Goal: Task Accomplishment & Management: Use online tool/utility

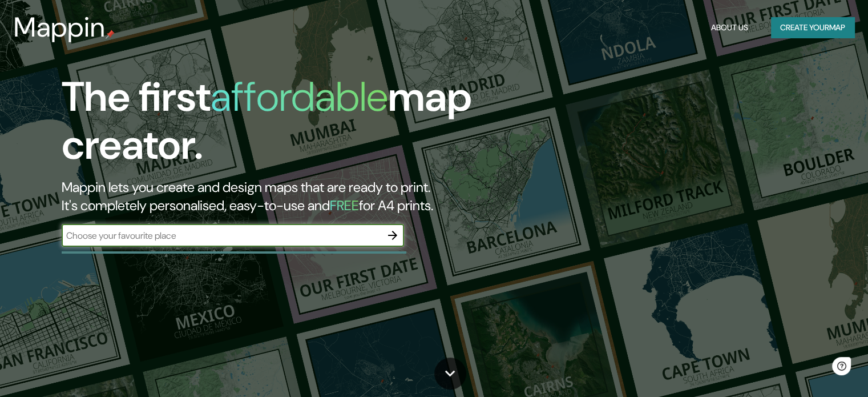
click at [151, 238] on input "text" at bounding box center [222, 235] width 320 height 13
click at [192, 234] on input "text" at bounding box center [222, 235] width 320 height 13
type input "[GEOGRAPHIC_DATA]"
click at [393, 233] on icon "button" at bounding box center [393, 235] width 14 height 14
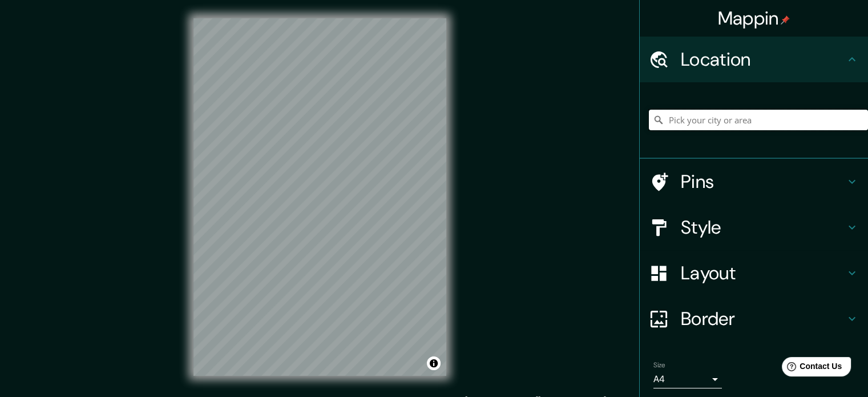
click at [770, 120] on input "Pick your city or area" at bounding box center [758, 120] width 219 height 21
drag, startPoint x: 715, startPoint y: 114, endPoint x: 621, endPoint y: 102, distance: 94.4
click at [629, 111] on div "Mappin Location [PERSON_NAME] Pins Style Layout Border Choose a border. Hint : …" at bounding box center [434, 206] width 868 height 412
type input "a"
click at [816, 114] on input "[GEOGRAPHIC_DATA], [GEOGRAPHIC_DATA][PERSON_NAME], [GEOGRAPHIC_DATA]" at bounding box center [758, 120] width 219 height 21
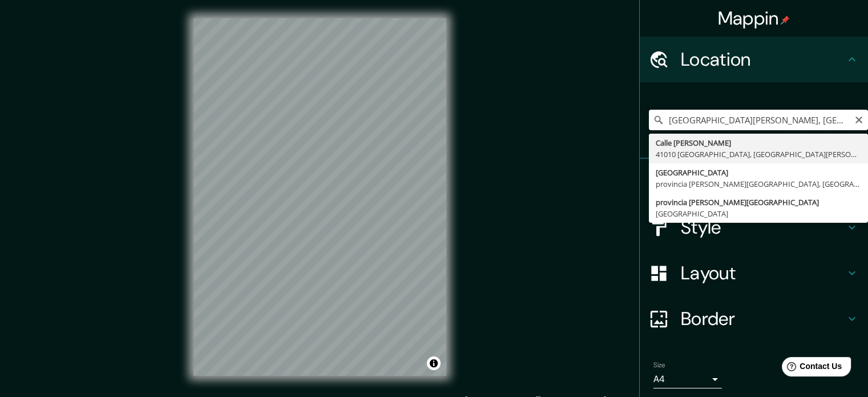
type input "[GEOGRAPHIC_DATA][PERSON_NAME], [GEOGRAPHIC_DATA][PERSON_NAME], [GEOGRAPHIC_DAT…"
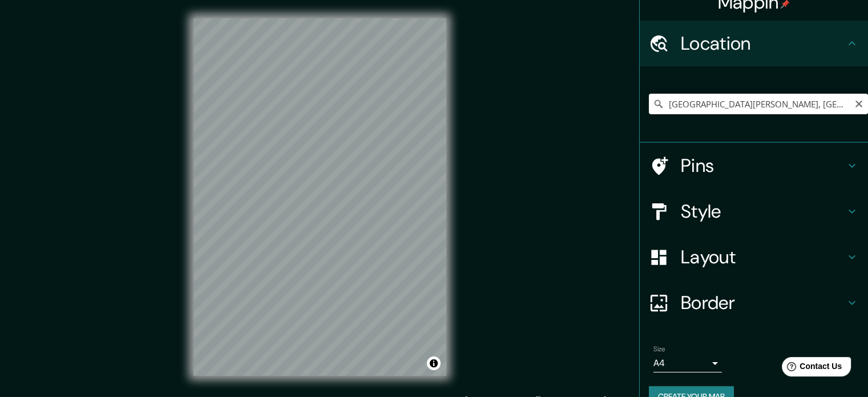
scroll to position [39, 0]
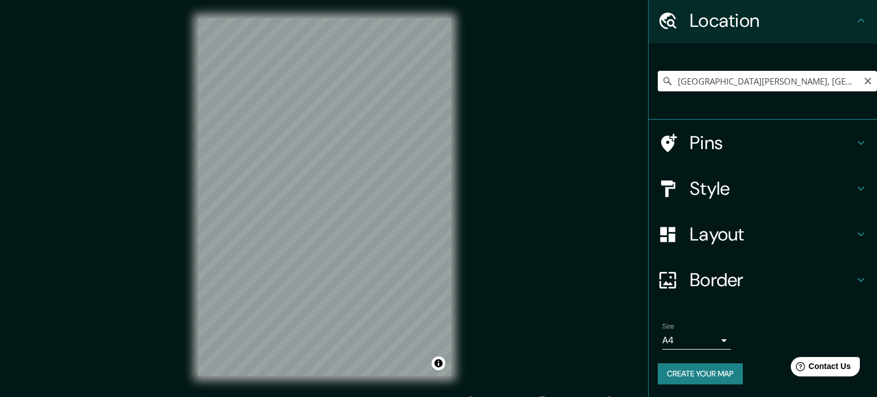
click at [702, 341] on body "Mappin Location [GEOGRAPHIC_DATA][PERSON_NAME], [GEOGRAPHIC_DATA][PERSON_NAME],…" at bounding box center [438, 198] width 877 height 397
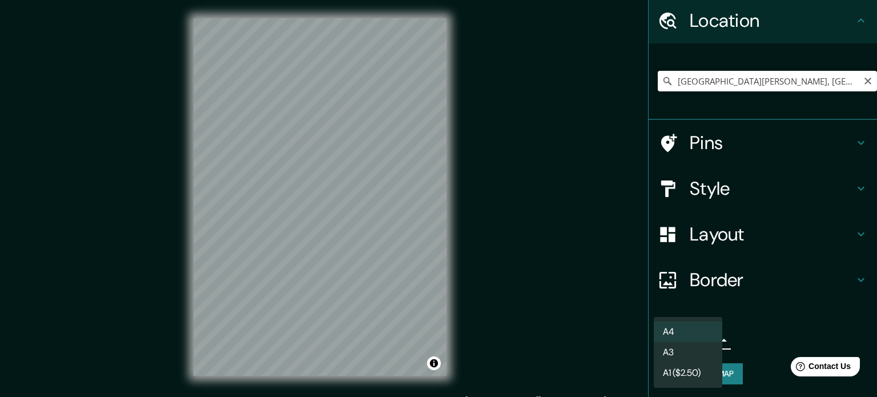
click at [763, 324] on div at bounding box center [438, 198] width 877 height 397
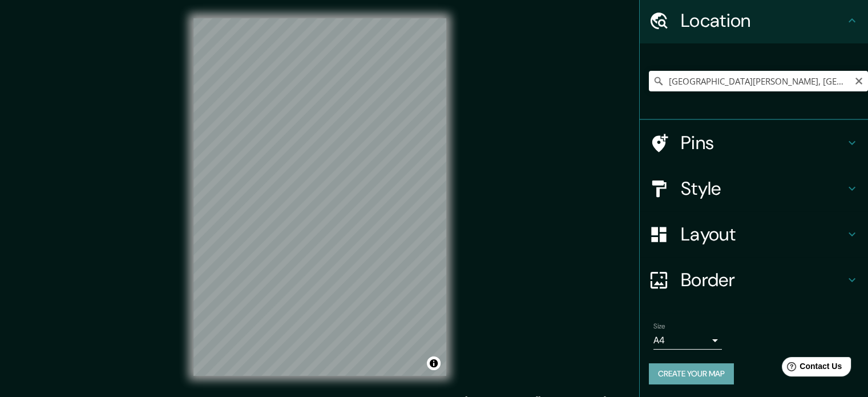
click at [706, 372] on button "Create your map" at bounding box center [691, 373] width 85 height 21
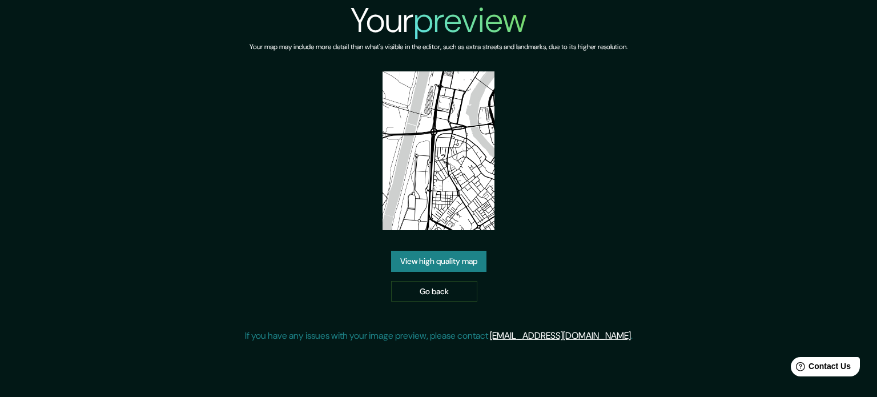
click at [455, 175] on img at bounding box center [439, 150] width 112 height 159
click at [450, 211] on img at bounding box center [439, 150] width 112 height 159
click at [437, 263] on link "View high quality map" at bounding box center [438, 261] width 95 height 21
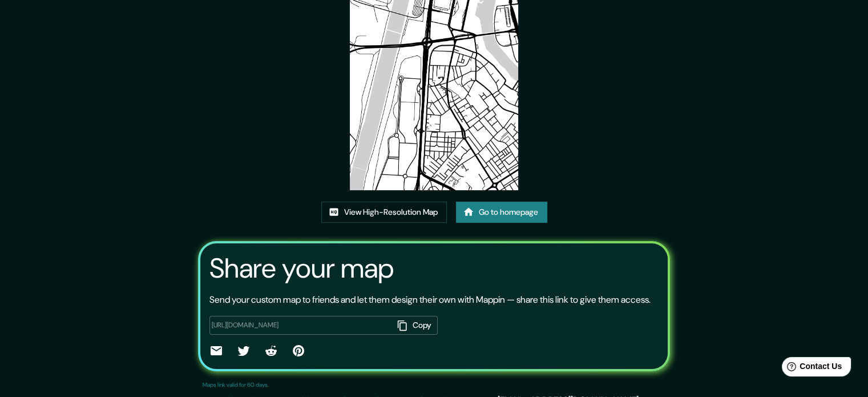
scroll to position [114, 0]
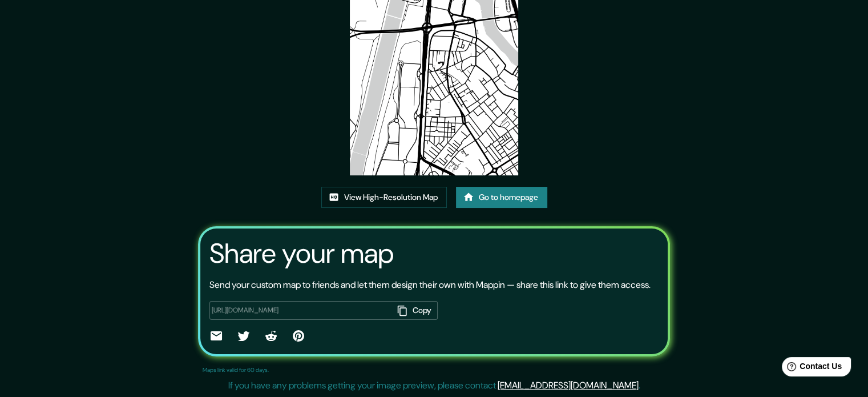
click at [407, 320] on button "Copy" at bounding box center [415, 310] width 45 height 19
